Goal: Task Accomplishment & Management: Manage account settings

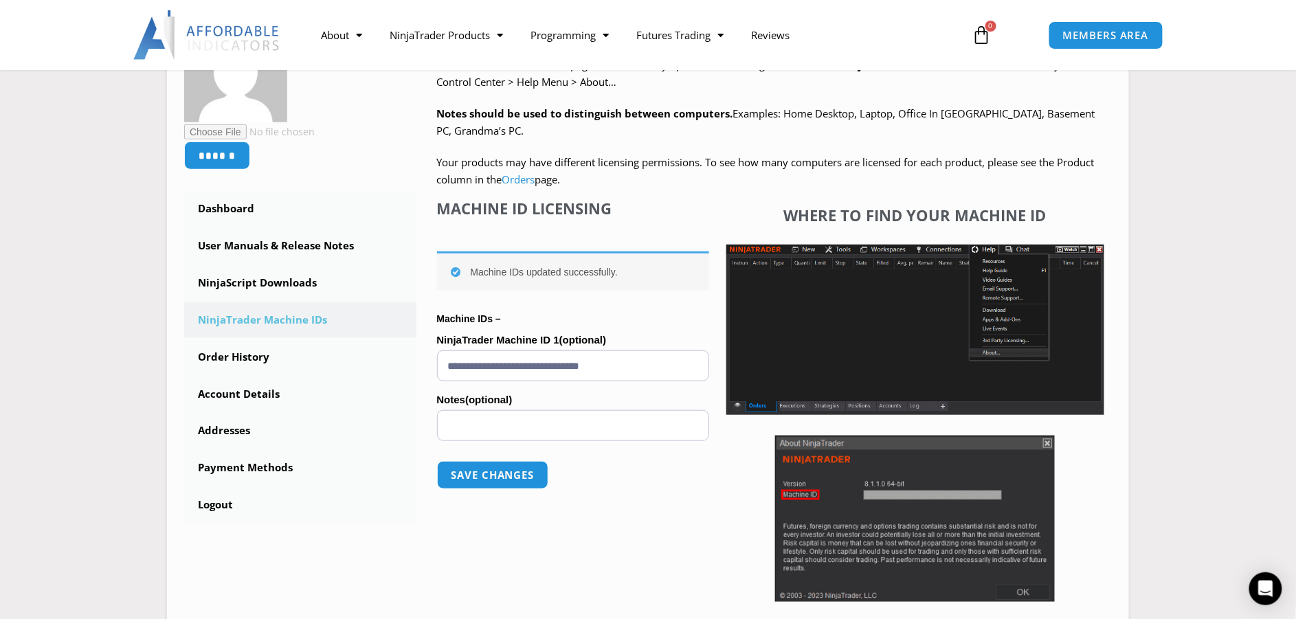
scroll to position [267, 0]
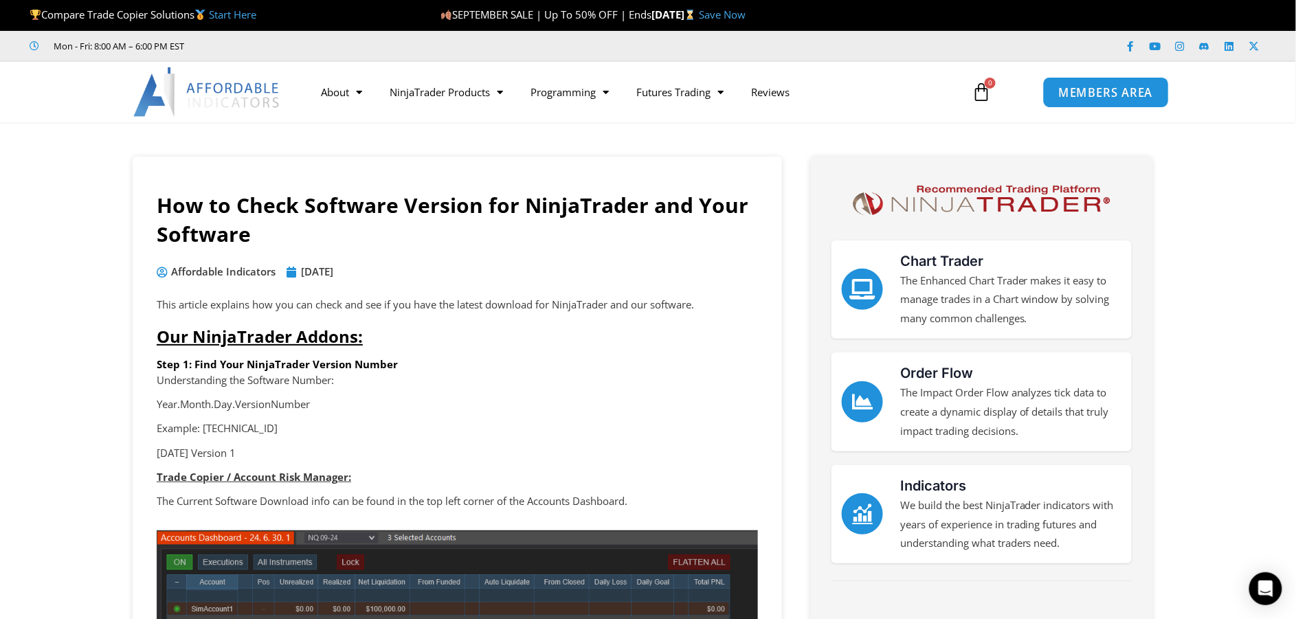
click at [883, 94] on span "MEMBERS AREA" at bounding box center [1106, 93] width 94 height 12
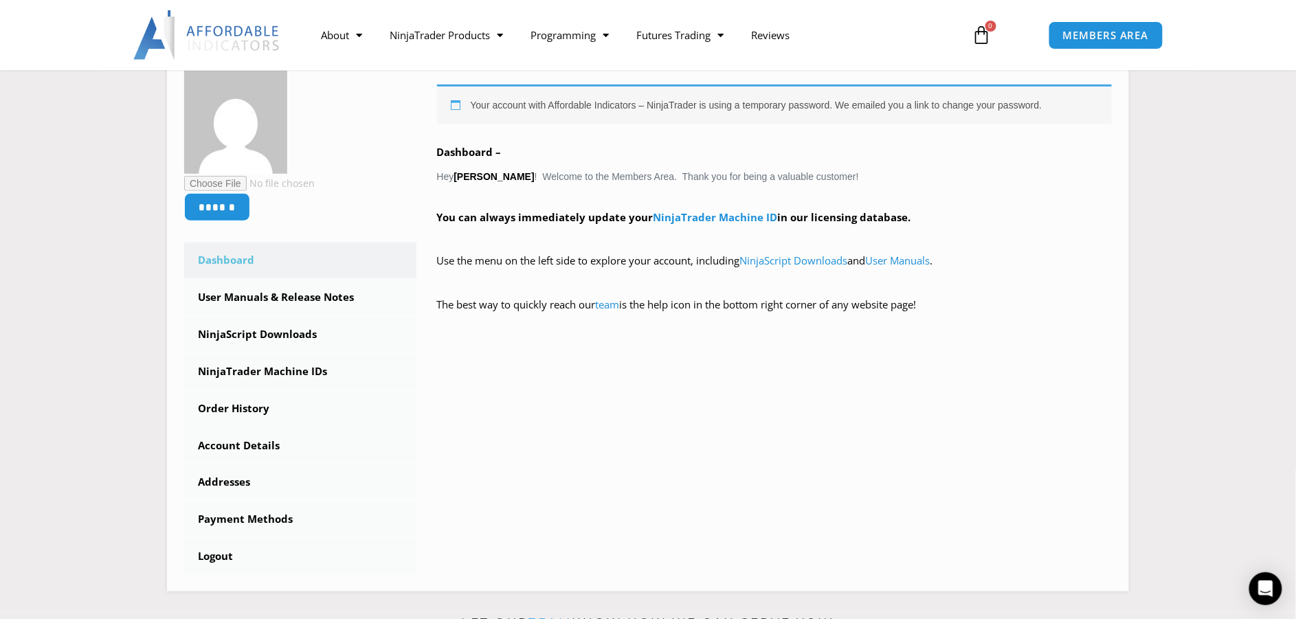
scroll to position [235, 0]
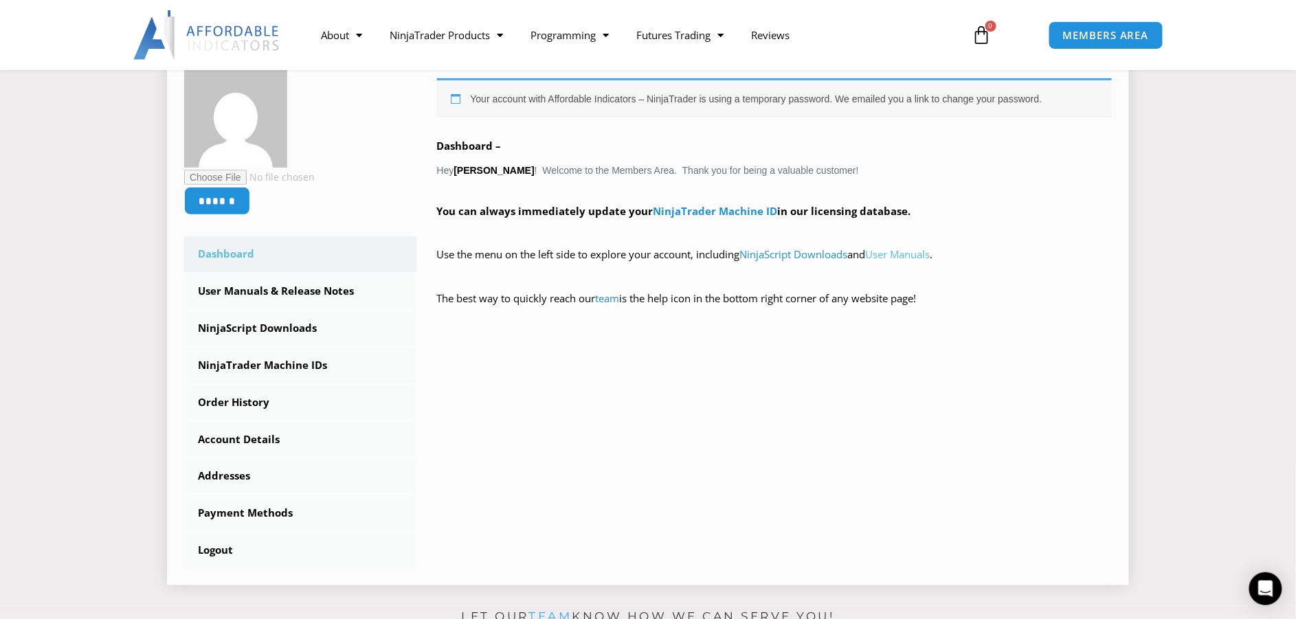
click at [913, 256] on link "User Manuals" at bounding box center [898, 254] width 65 height 14
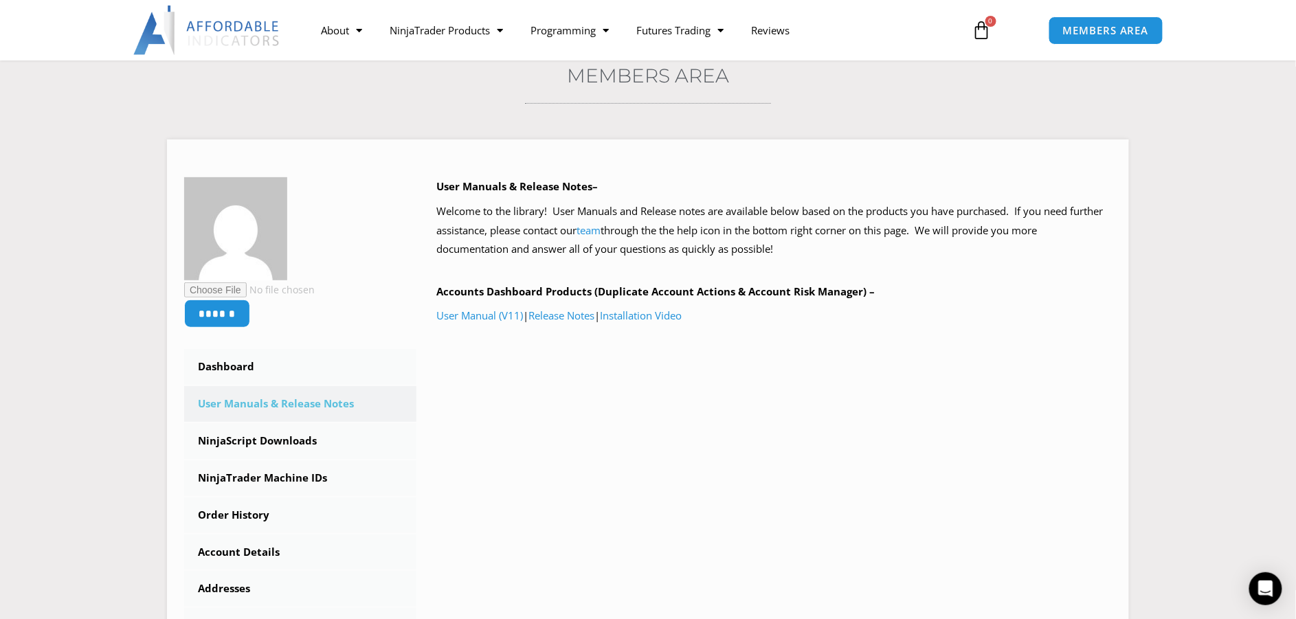
scroll to position [111, 0]
click at [484, 311] on link "User Manual (V11)" at bounding box center [480, 314] width 87 height 14
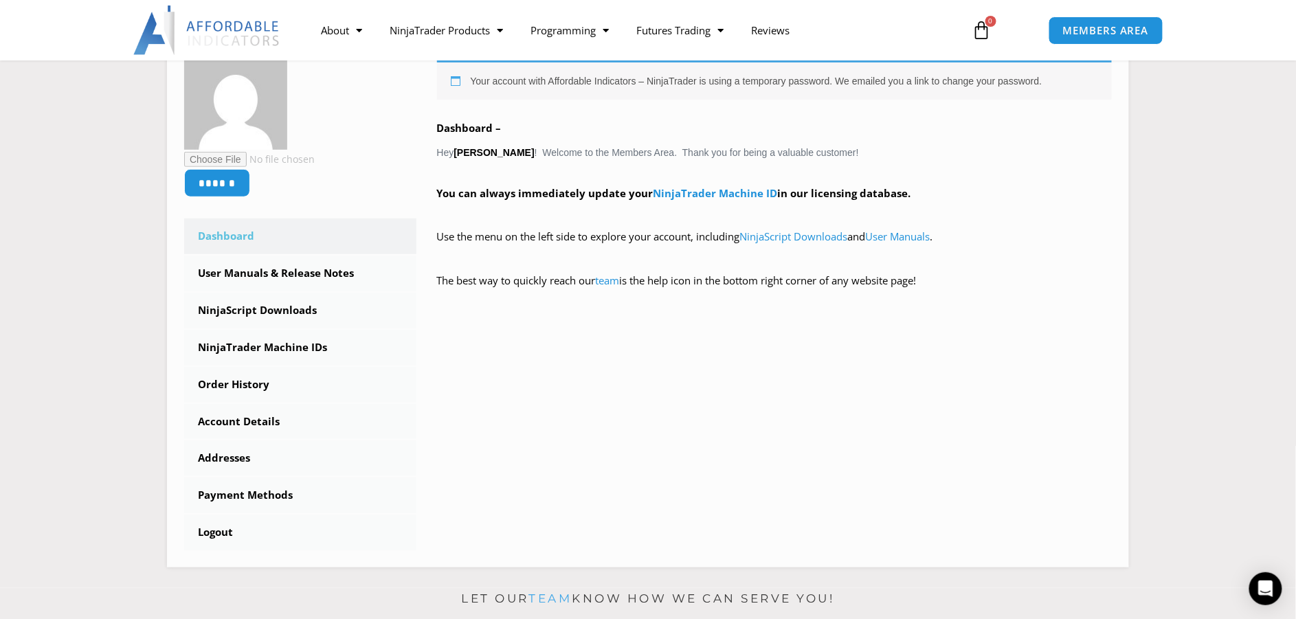
scroll to position [45, 0]
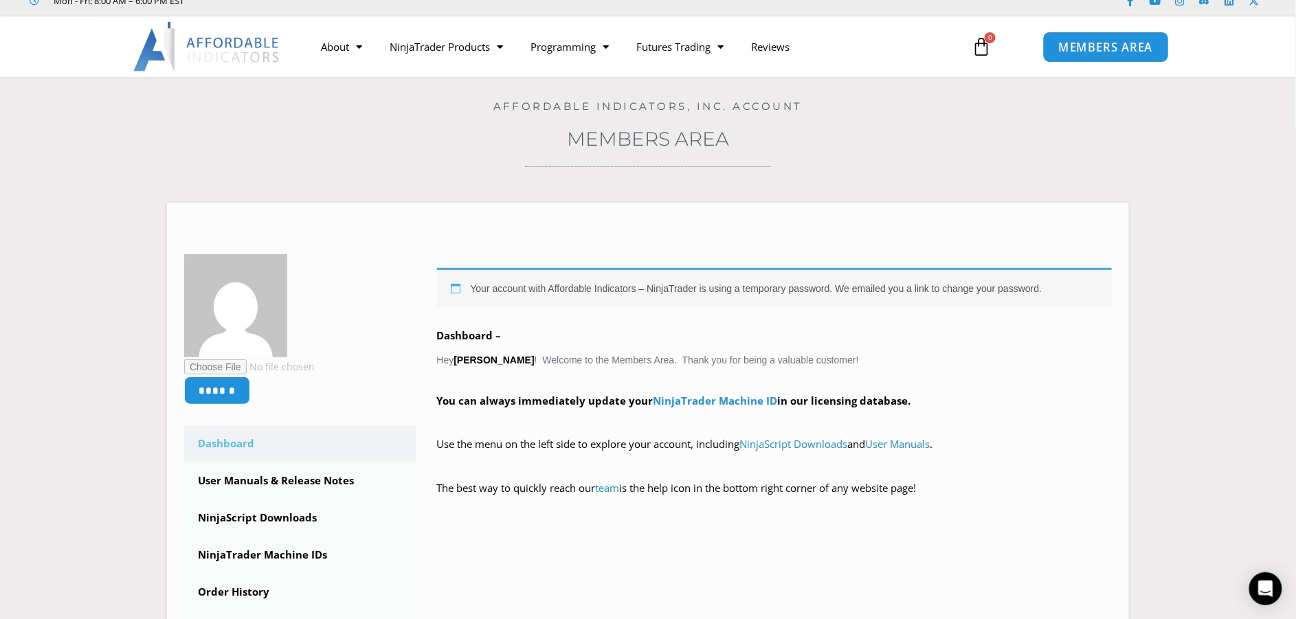
click at [1089, 52] on span "MEMBERS AREA" at bounding box center [1106, 47] width 94 height 12
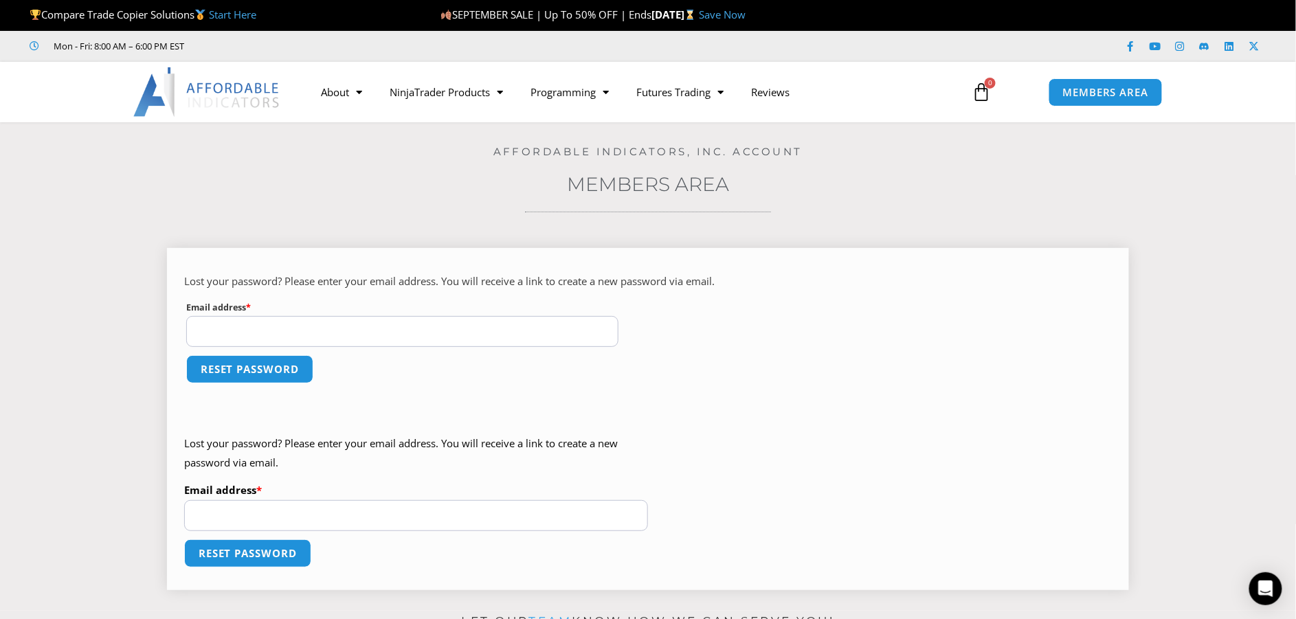
click at [302, 326] on input "Email address * Required" at bounding box center [402, 331] width 432 height 31
type input "**********"
click at [252, 369] on button "Reset password" at bounding box center [249, 370] width 133 height 30
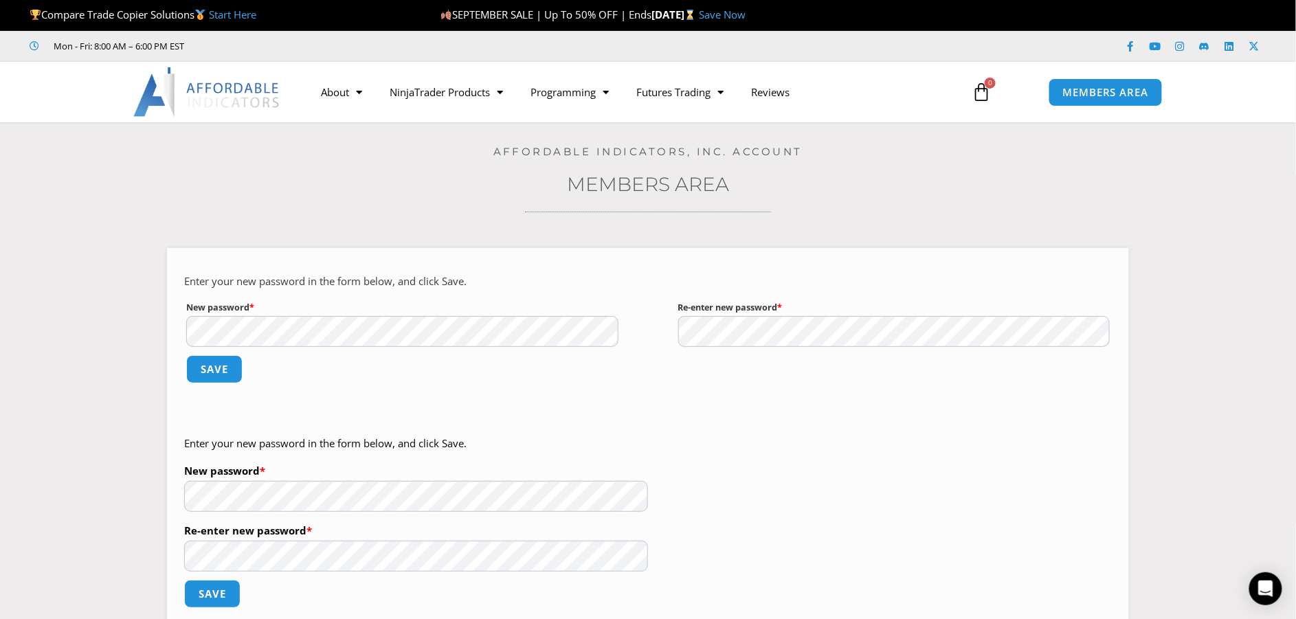
click at [142, 316] on section "Enter your new password in the form below, and click Save. New password * Requi…" at bounding box center [648, 435] width 1228 height 414
drag, startPoint x: 698, startPoint y: 350, endPoint x: 402, endPoint y: 314, distance: 298.4
click at [402, 314] on label "New password * Required" at bounding box center [402, 307] width 432 height 17
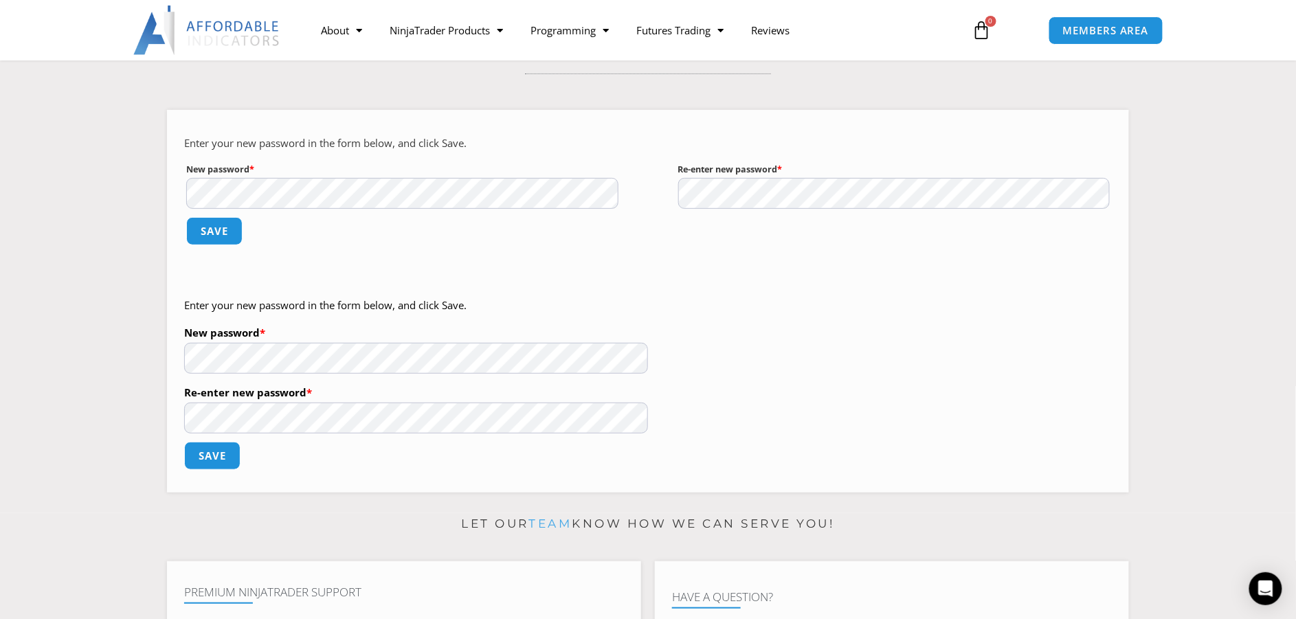
scroll to position [139, 0]
click at [217, 230] on button "Save" at bounding box center [214, 231] width 59 height 30
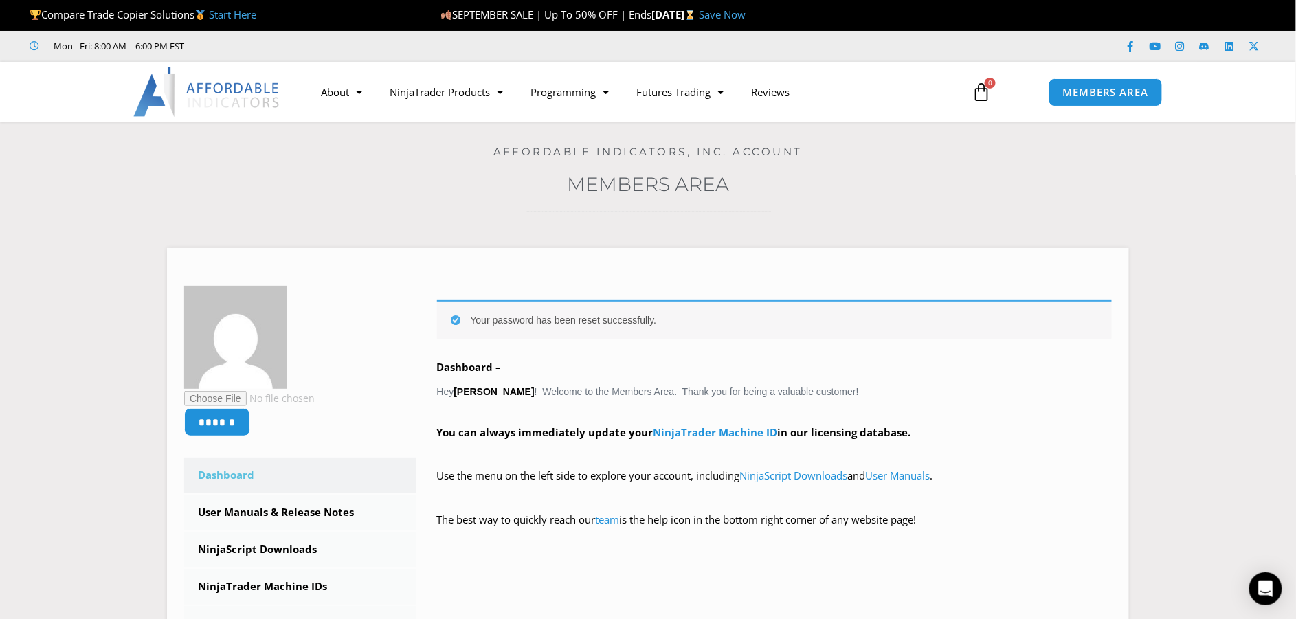
click at [237, 19] on link "Start Here" at bounding box center [232, 15] width 47 height 14
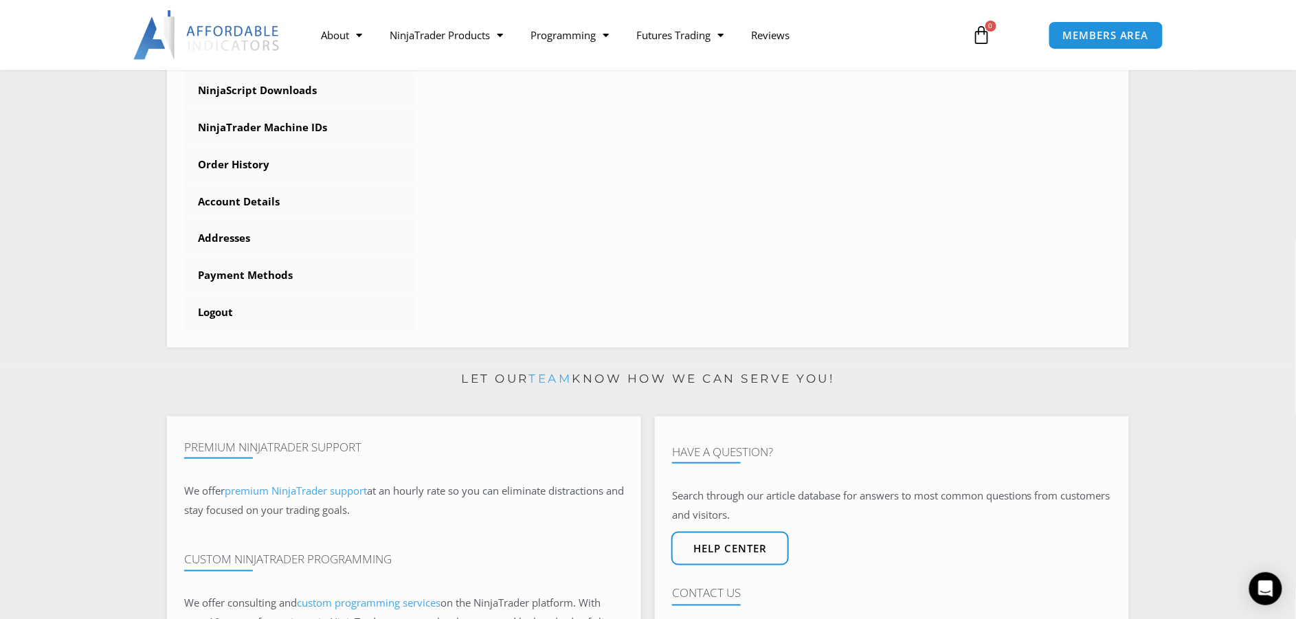
scroll to position [539, 0]
